Goal: Information Seeking & Learning: Learn about a topic

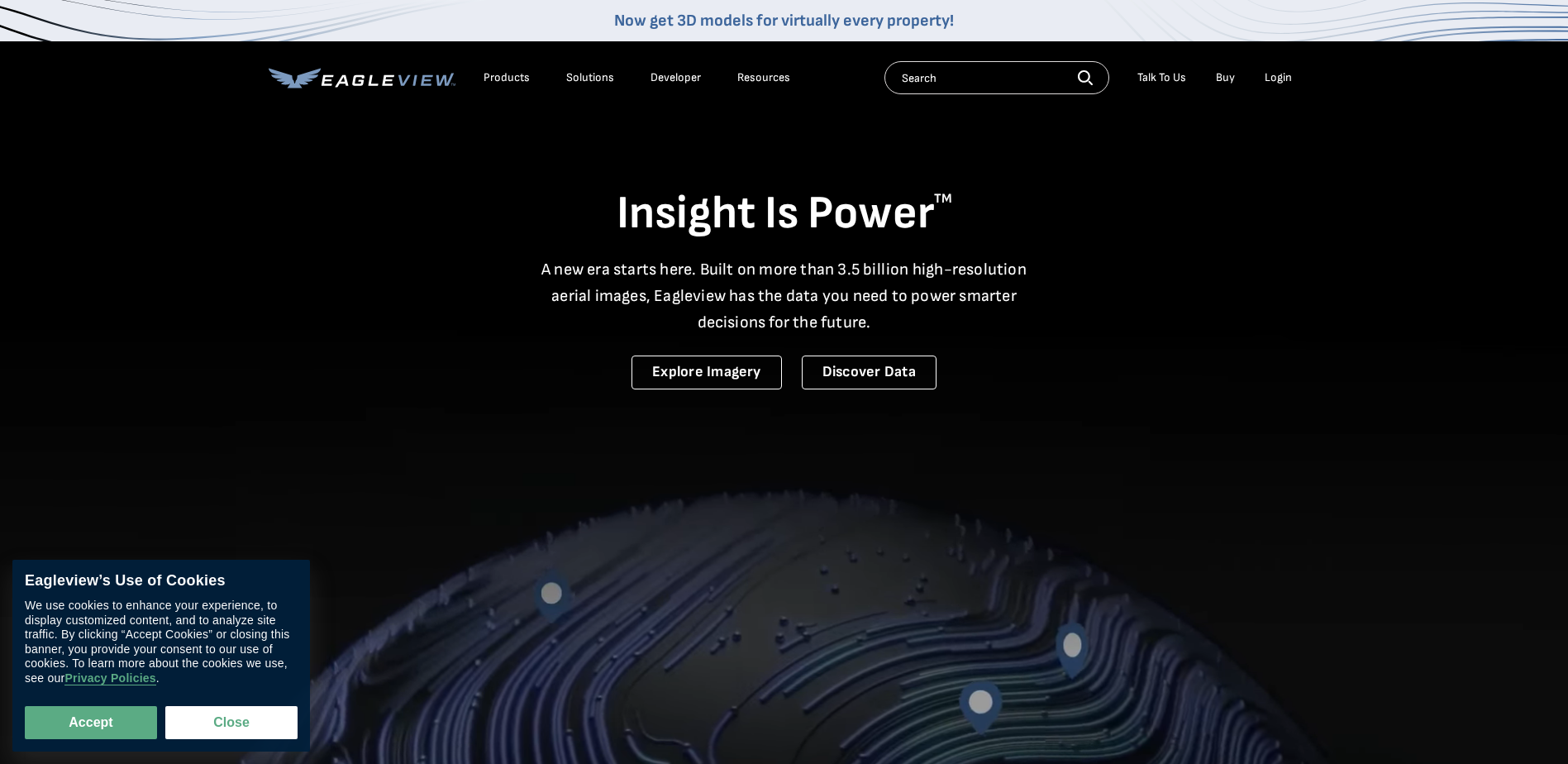
click at [486, 84] on div "Products" at bounding box center [506, 78] width 46 height 15
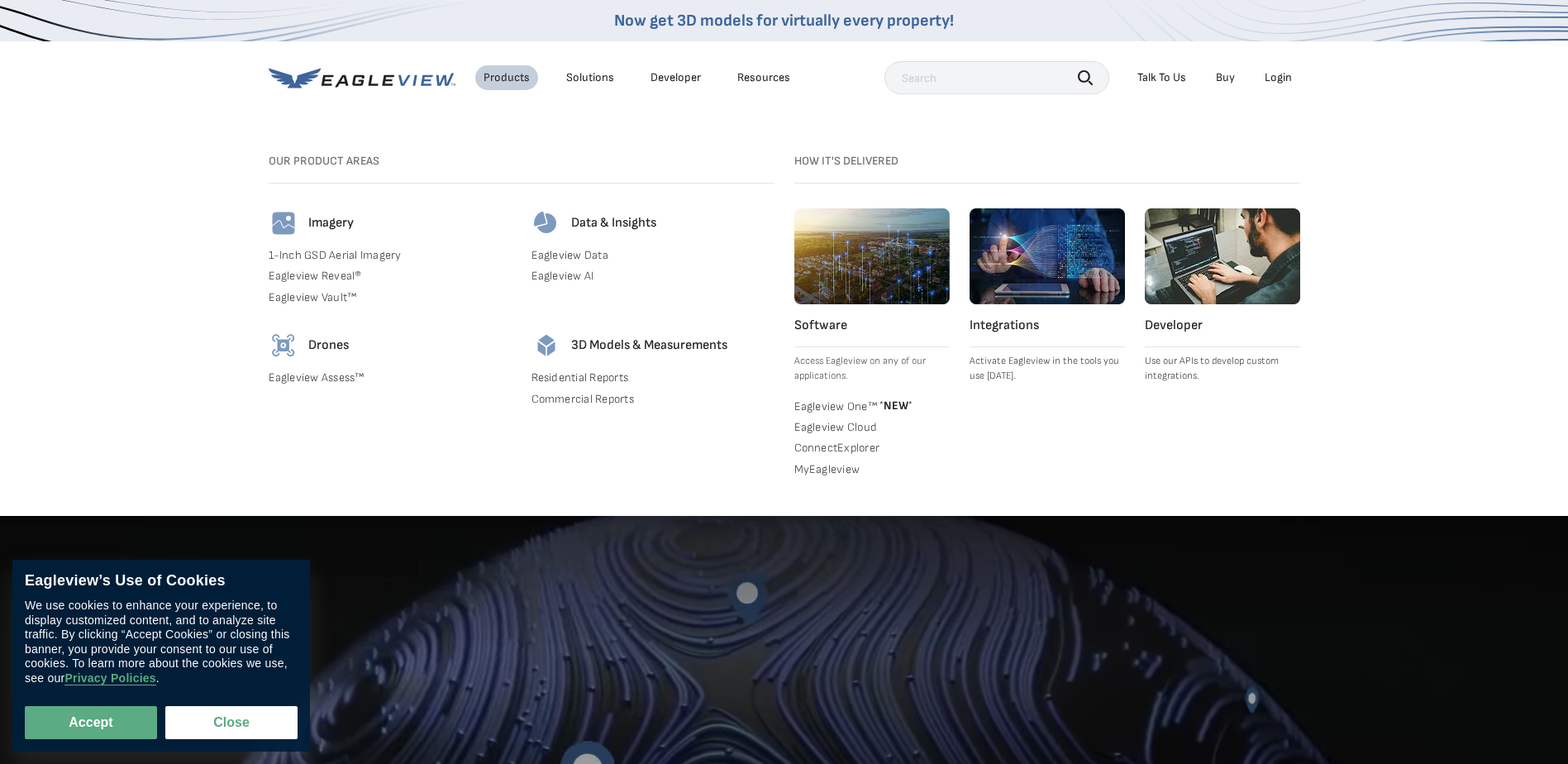
click at [338, 344] on h4 "Drones" at bounding box center [328, 346] width 40 height 17
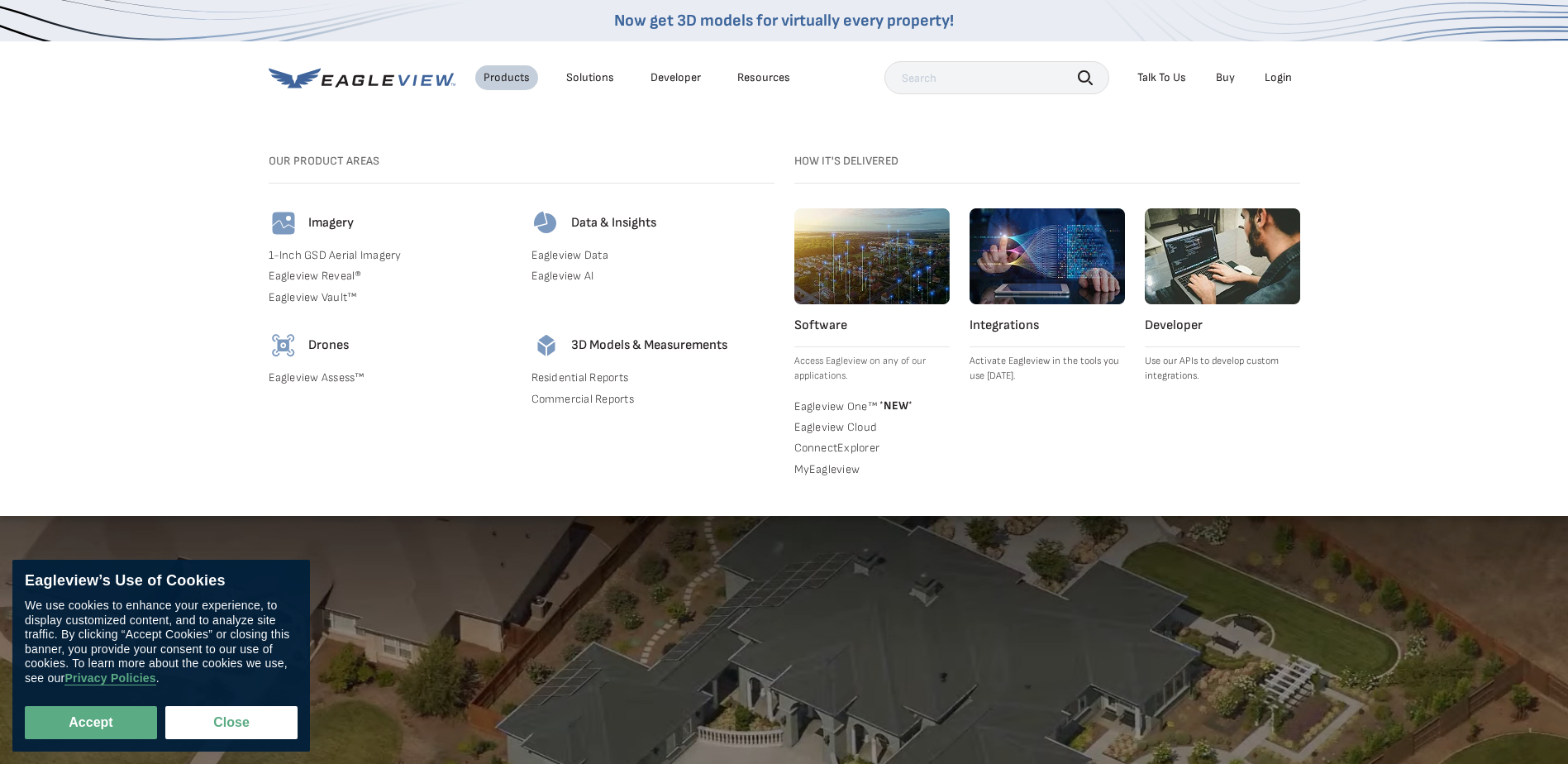
click at [331, 375] on link "Eagleview Assess™" at bounding box center [390, 378] width 243 height 15
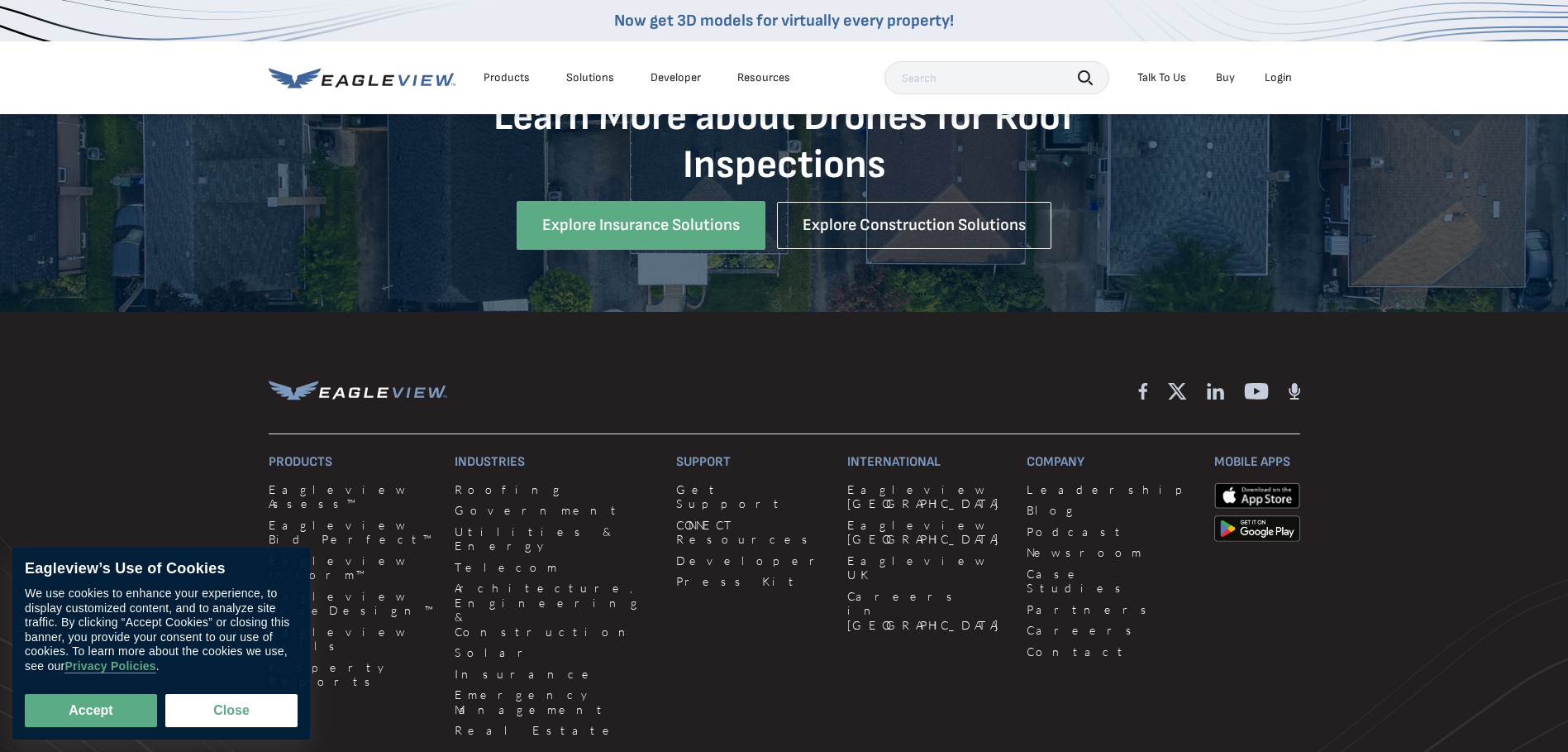
scroll to position [1820, 0]
